Goal: Find specific page/section: Find specific page/section

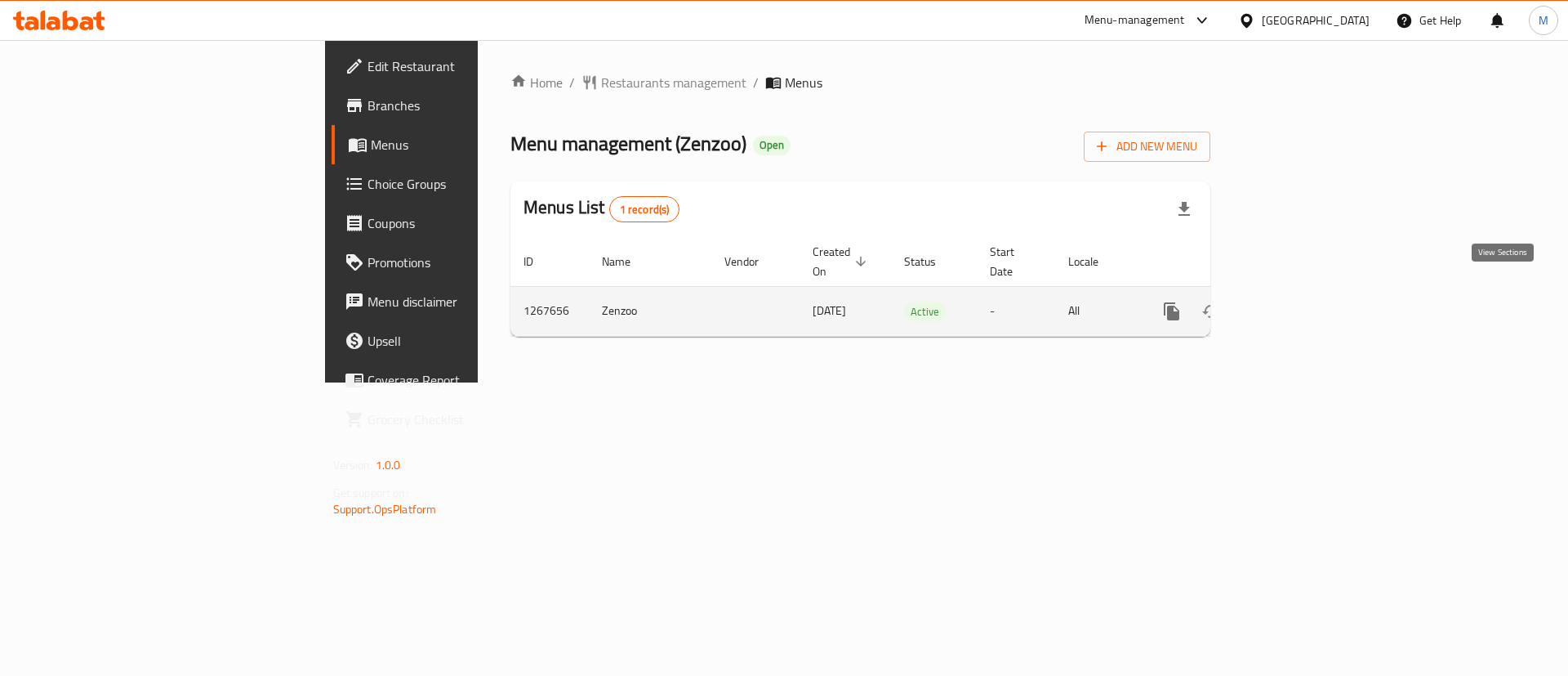
click at [1309, 307] on link "enhanced table" at bounding box center [1290, 311] width 39 height 39
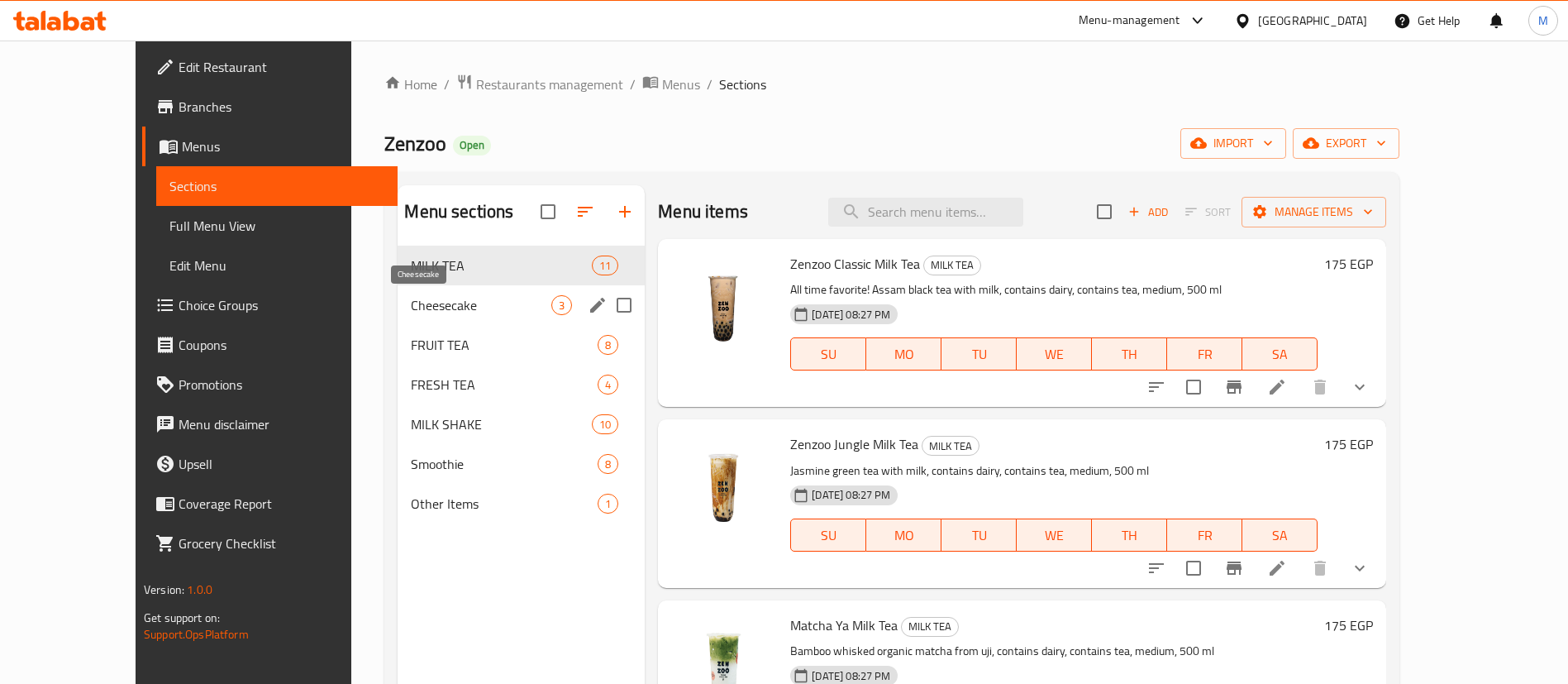
click at [411, 309] on span "Cheesecake" at bounding box center [481, 305] width 141 height 20
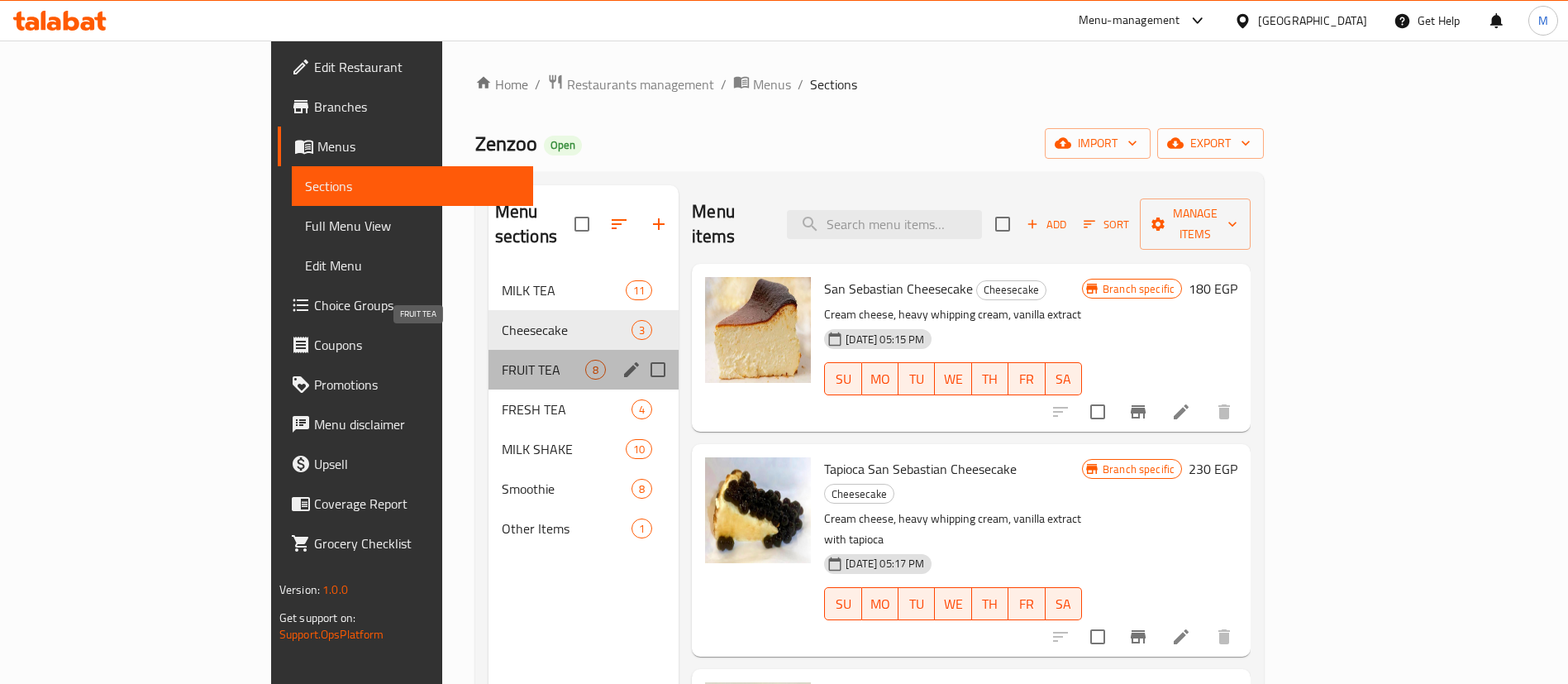
click at [502, 359] on span "FRUIT TEA" at bounding box center [543, 369] width 84 height 20
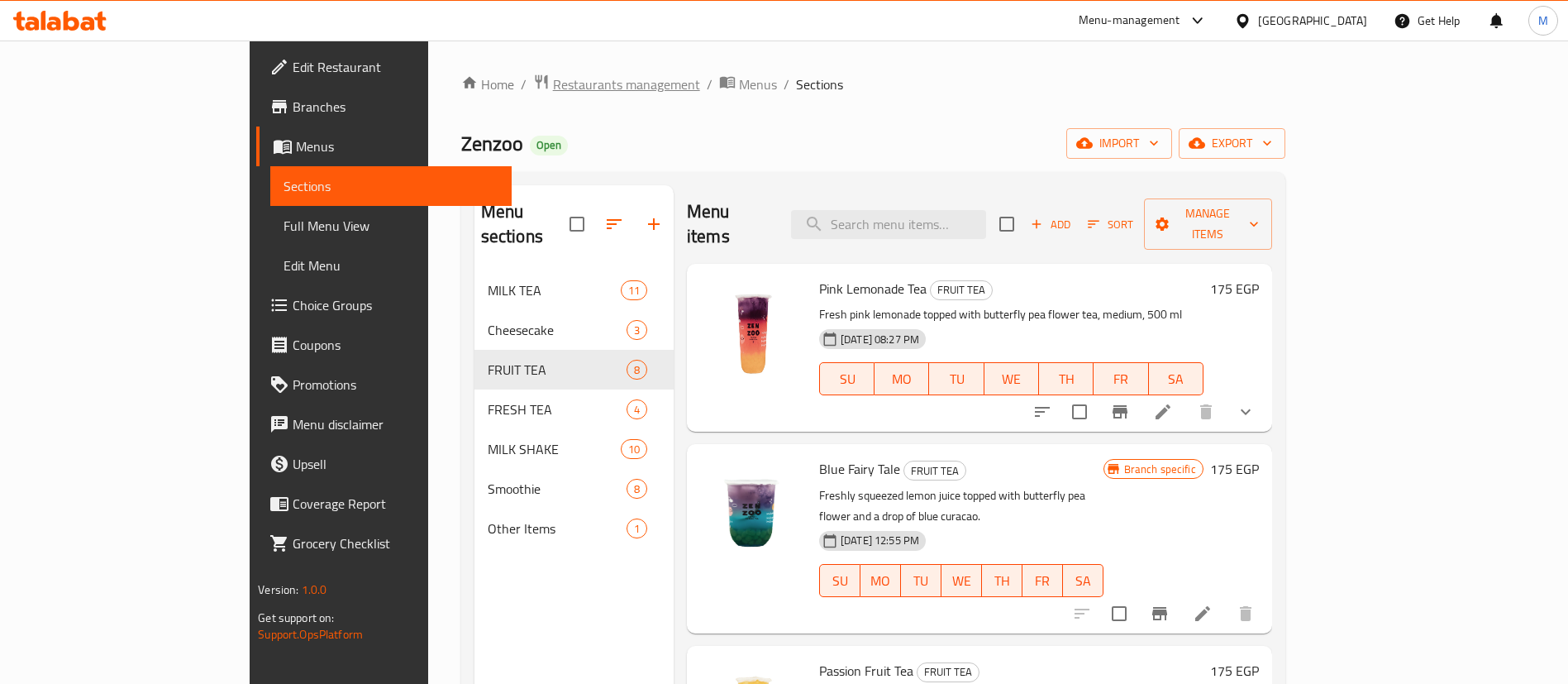
click at [553, 75] on span "Restaurants management" at bounding box center [627, 85] width 148 height 20
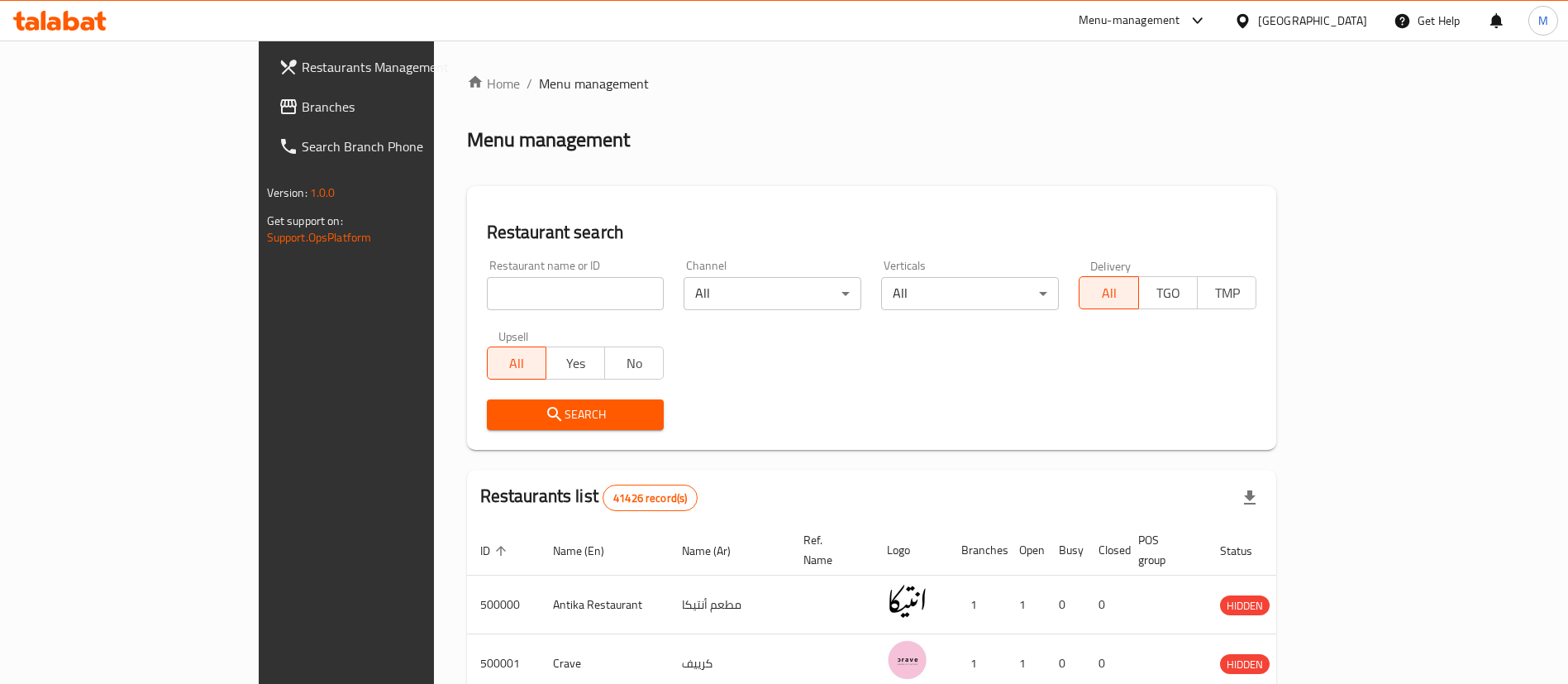
click at [487, 283] on input "search" at bounding box center [575, 293] width 178 height 33
type input "madghout dajaj"
click button "Search" at bounding box center [575, 414] width 178 height 31
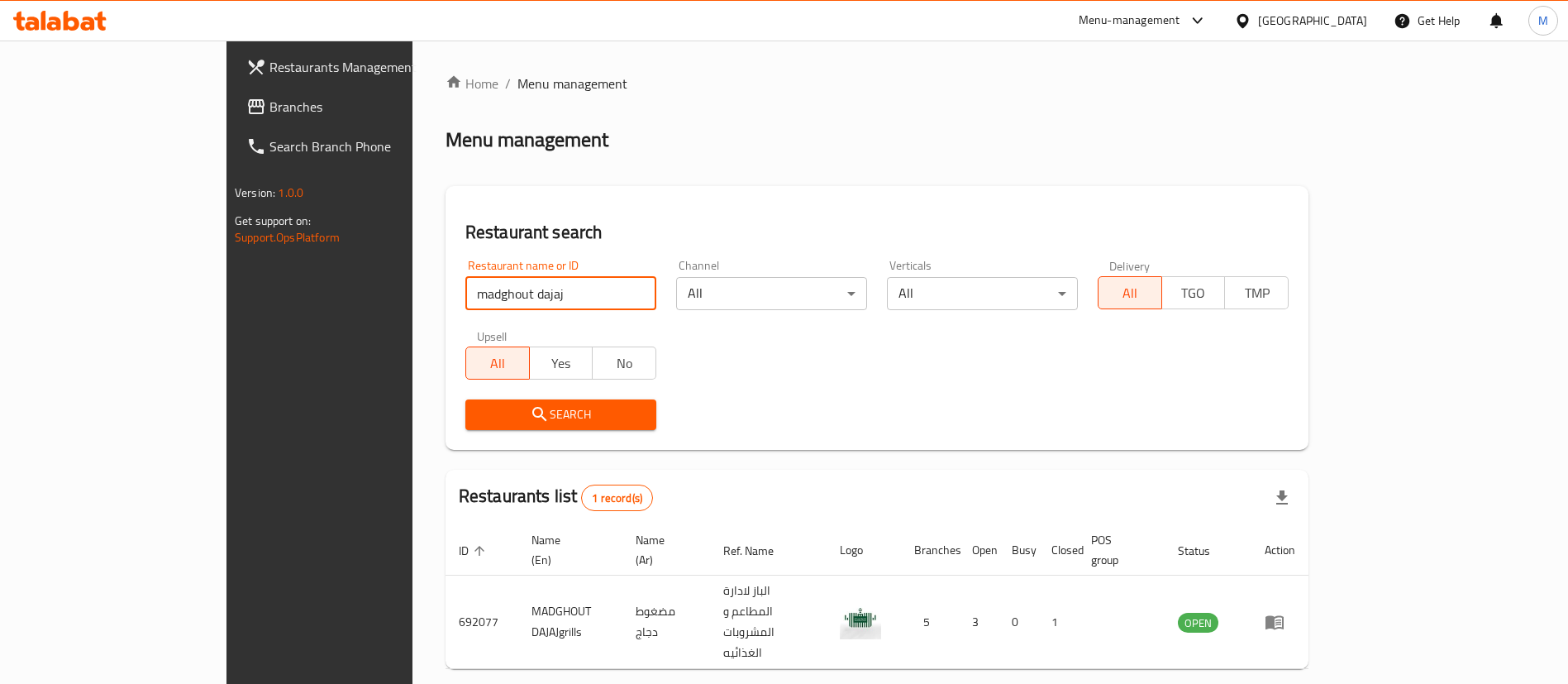
scroll to position [22, 0]
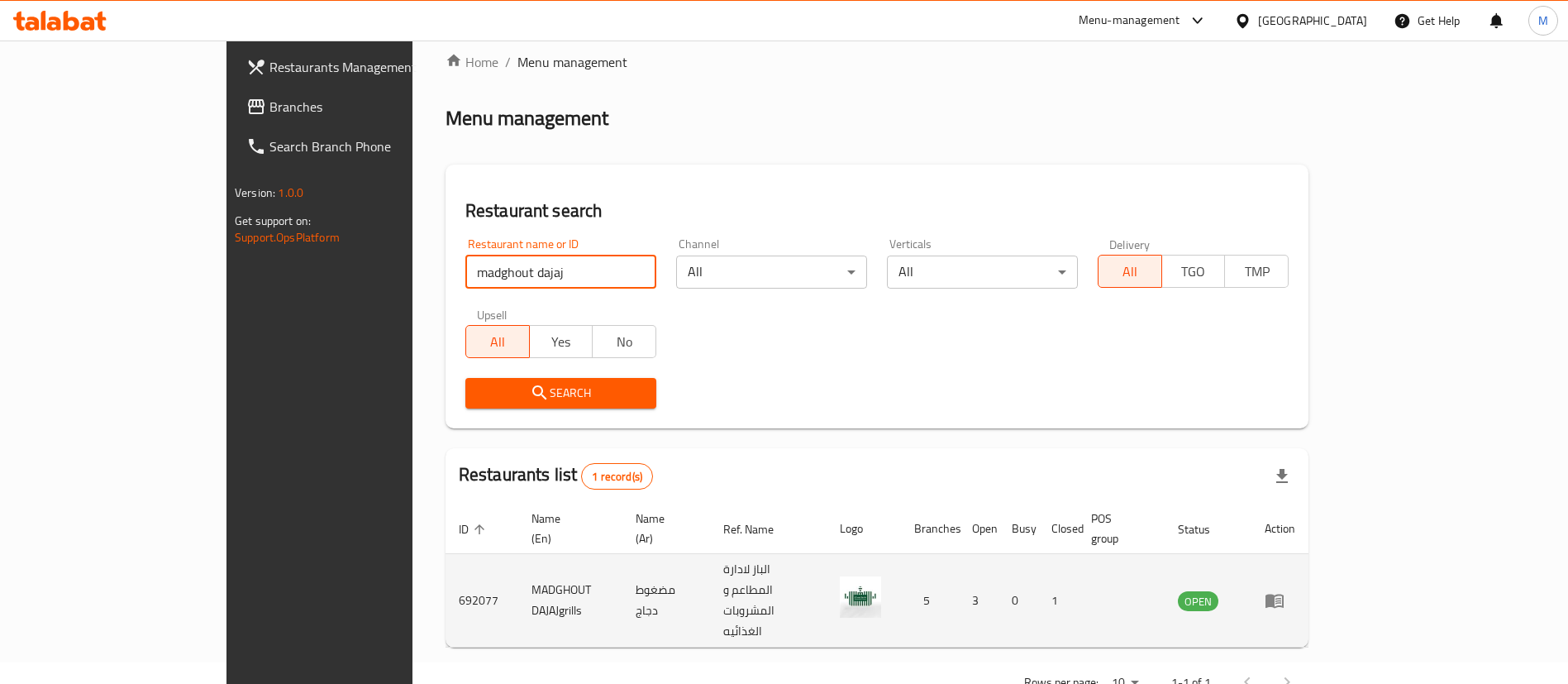
click at [1308, 554] on td "enhanced table" at bounding box center [1280, 600] width 57 height 93
click at [1284, 594] on icon "enhanced table" at bounding box center [1274, 601] width 18 height 14
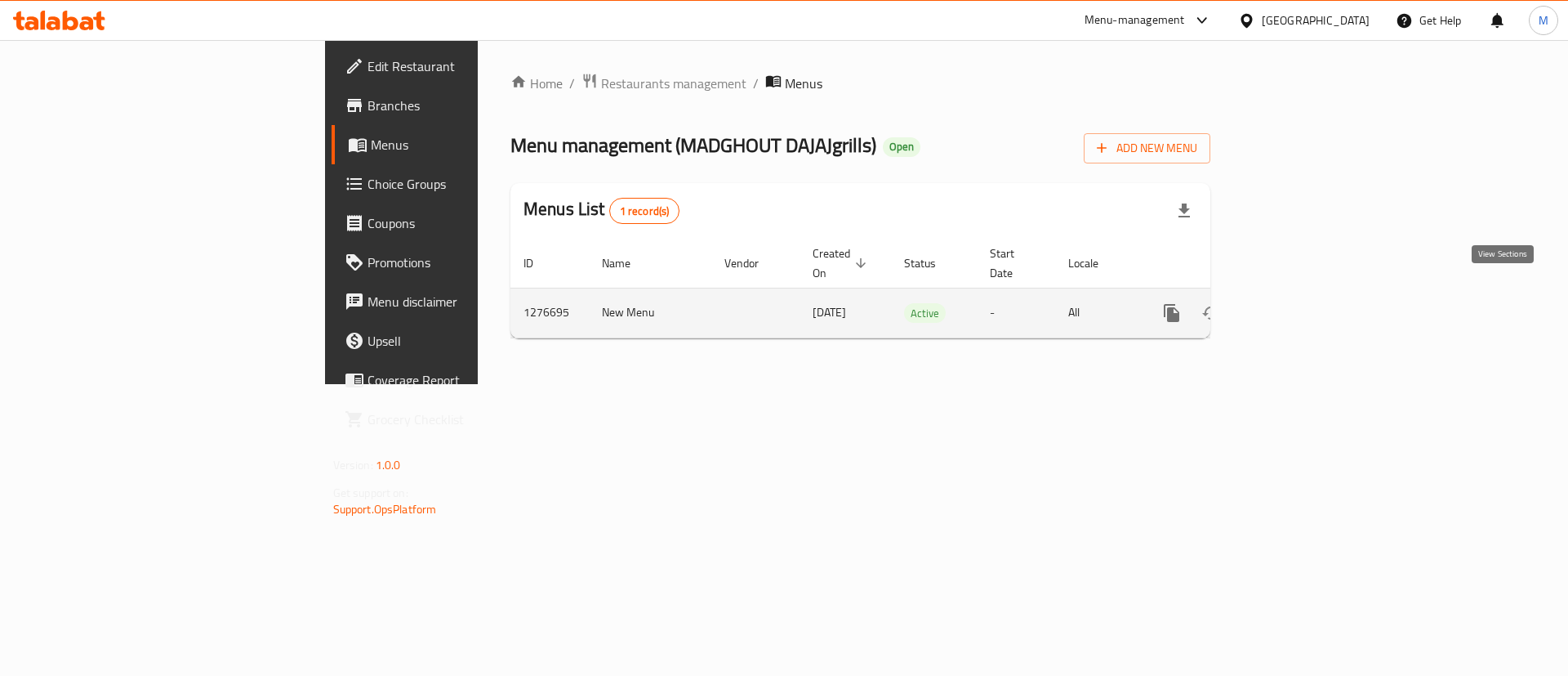
click at [1309, 294] on link "enhanced table" at bounding box center [1290, 313] width 39 height 39
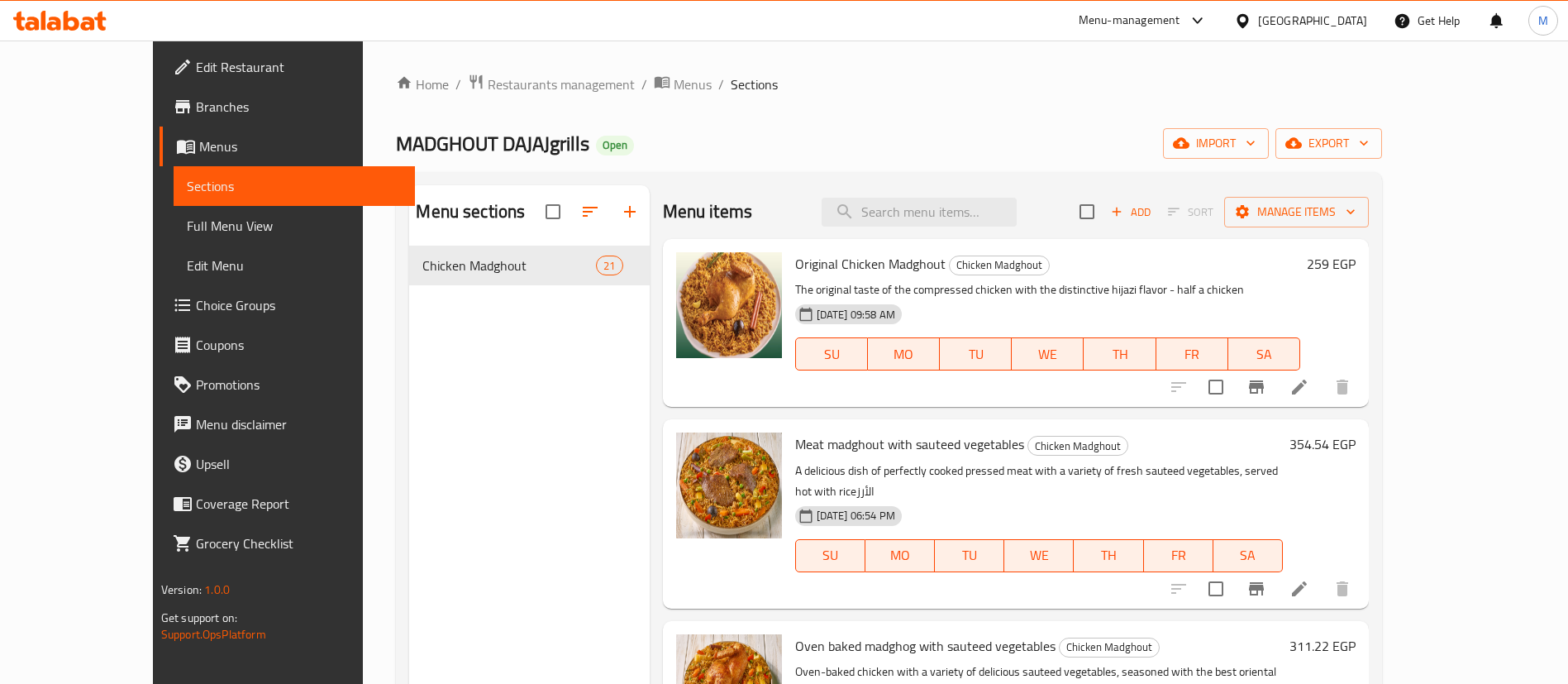
click at [196, 113] on span "Branches" at bounding box center [298, 106] width 206 height 20
